Goal: Task Accomplishment & Management: Use online tool/utility

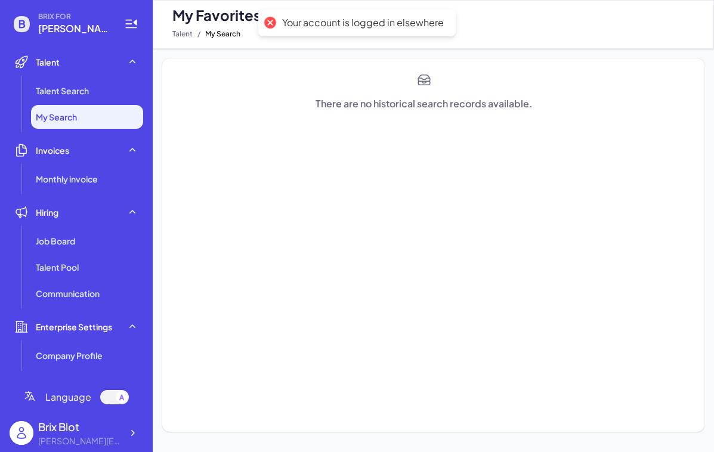
click at [444, 51] on div "There are no historical search records available." at bounding box center [433, 245] width 561 height 393
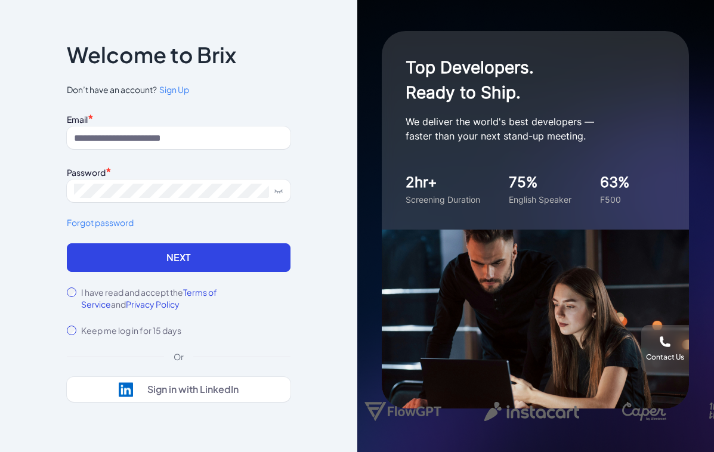
click at [387, 67] on div "Top Developers. Ready to Ship. We deliver the world's best developers — faster …" at bounding box center [535, 130] width 307 height 199
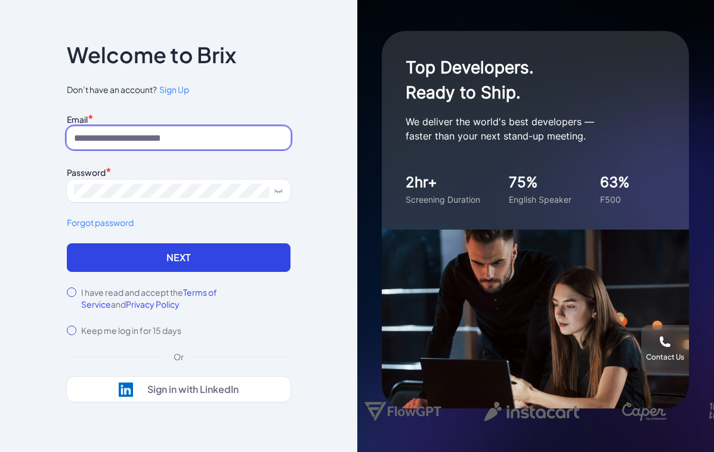
click at [239, 134] on input at bounding box center [179, 137] width 224 height 23
